Goal: Transaction & Acquisition: Purchase product/service

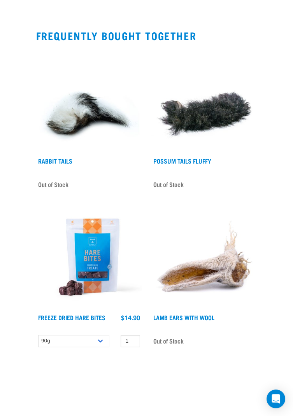
scroll to position [537, 0]
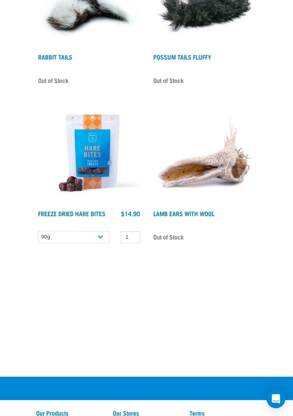
scroll to position [617, 0]
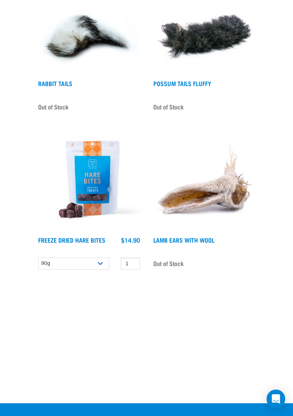
scroll to position [592, 0]
